Goal: Information Seeking & Learning: Learn about a topic

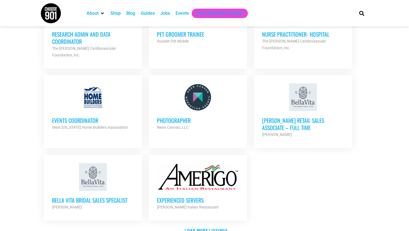
scroll to position [581, 0]
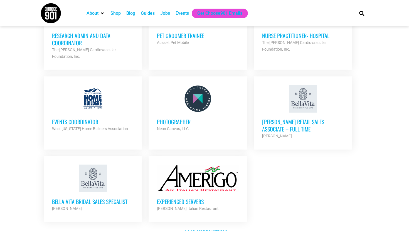
click at [60, 118] on h3 "Events Coordinator" at bounding box center [93, 121] width 82 height 7
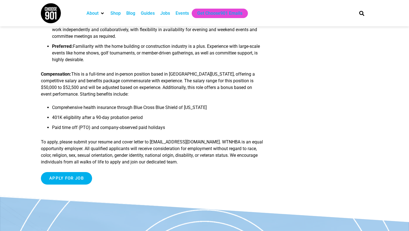
scroll to position [466, 0]
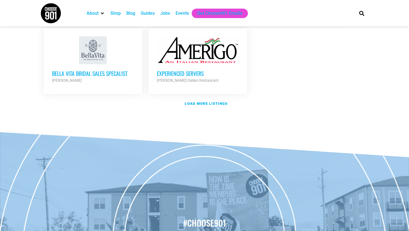
scroll to position [715, 0]
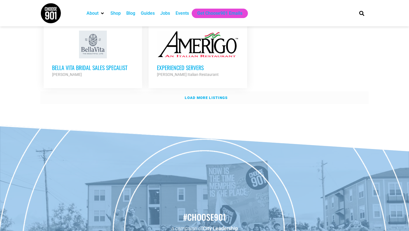
click at [212, 92] on link "Load more listings" at bounding box center [204, 98] width 328 height 13
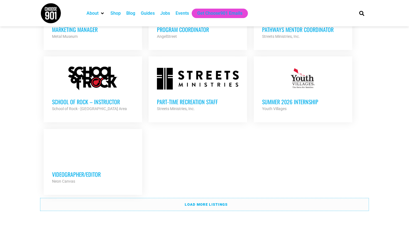
scroll to position [1150, 0]
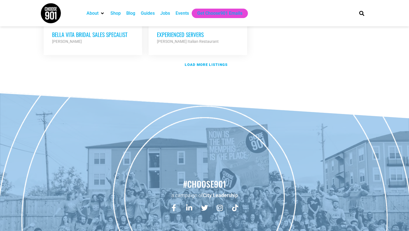
scroll to position [774, 0]
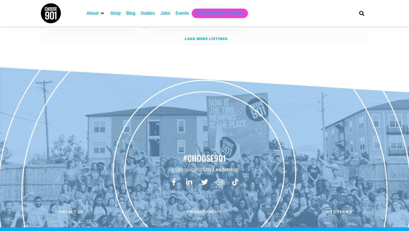
click at [214, 33] on link "Load more listings" at bounding box center [204, 39] width 328 height 13
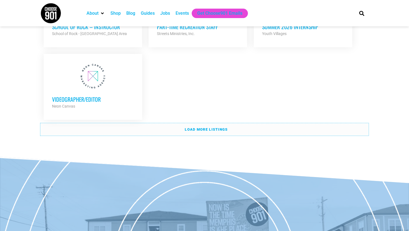
scroll to position [1206, 0]
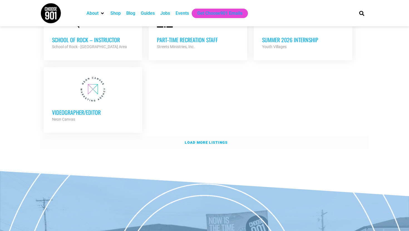
click at [203, 136] on link "Load more listings" at bounding box center [204, 142] width 328 height 13
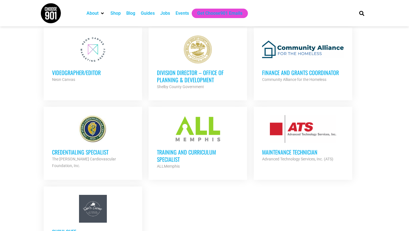
scroll to position [1246, 0]
